Goal: Task Accomplishment & Management: Complete application form

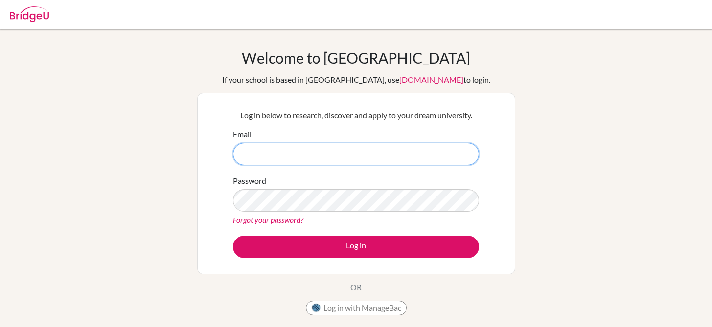
type input "jesus.huete@ans.edu.ni"
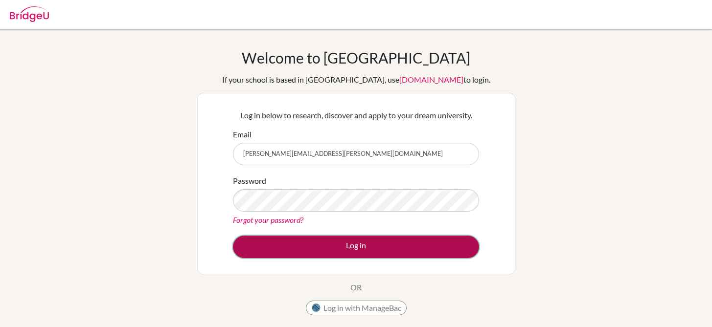
click at [320, 250] on button "Log in" at bounding box center [356, 247] width 246 height 23
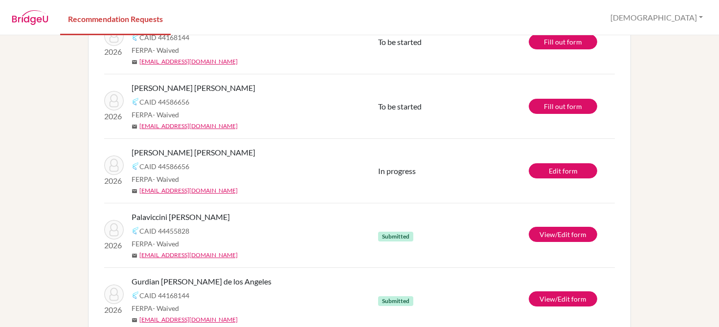
scroll to position [100, 0]
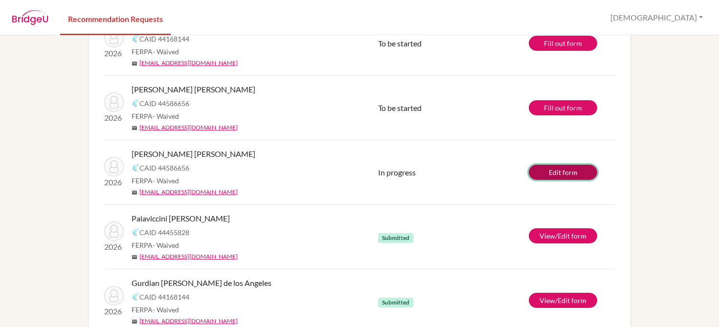
click at [529, 180] on link "Edit form" at bounding box center [563, 172] width 69 height 15
